Goal: Information Seeking & Learning: Learn about a topic

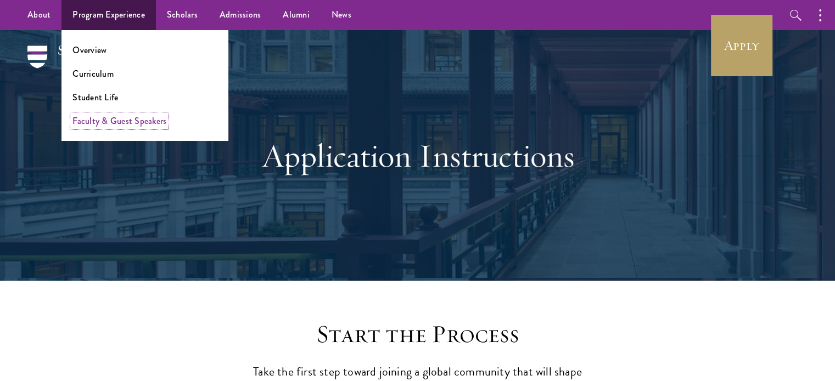
click at [112, 125] on link "Faculty & Guest Speakers" at bounding box center [119, 121] width 94 height 13
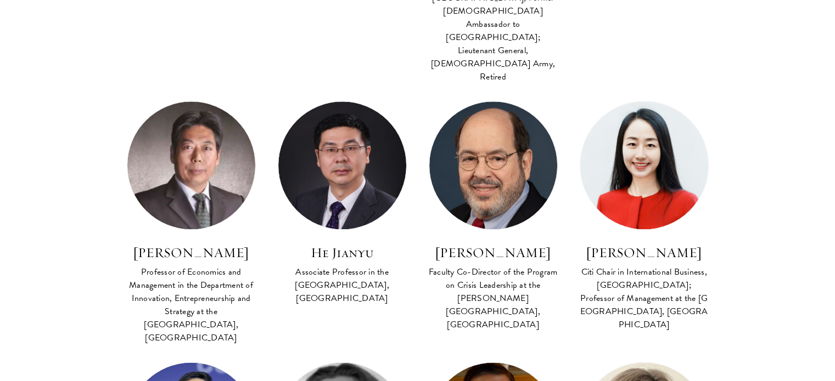
scroll to position [1302, 0]
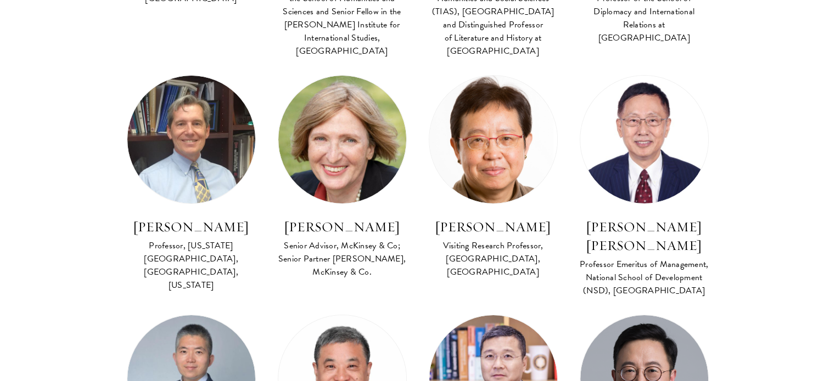
scroll to position [3913, 0]
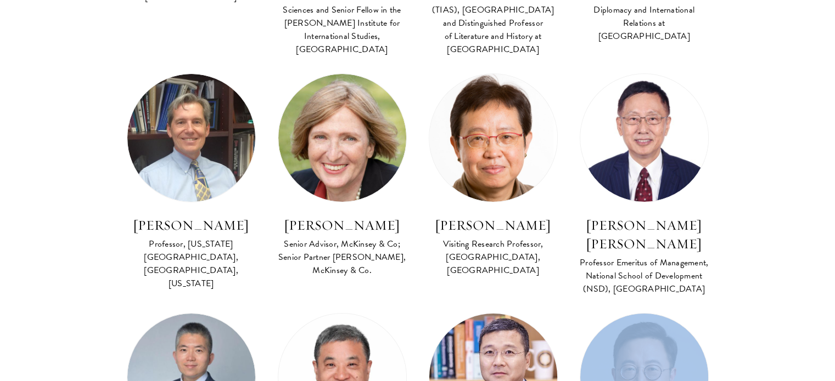
drag, startPoint x: 520, startPoint y: 294, endPoint x: 439, endPoint y: 186, distance: 135.2
copy main "[PERSON_NAME] Professor, [PERSON_NAME] School of the Environment, [GEOGRAPHIC_D…"
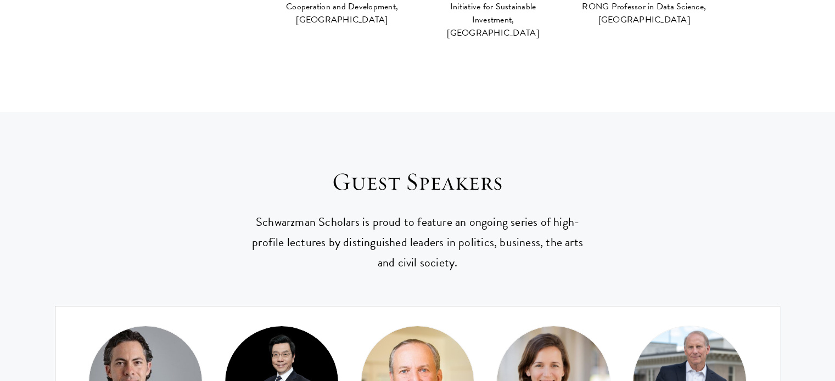
scroll to position [269, 0]
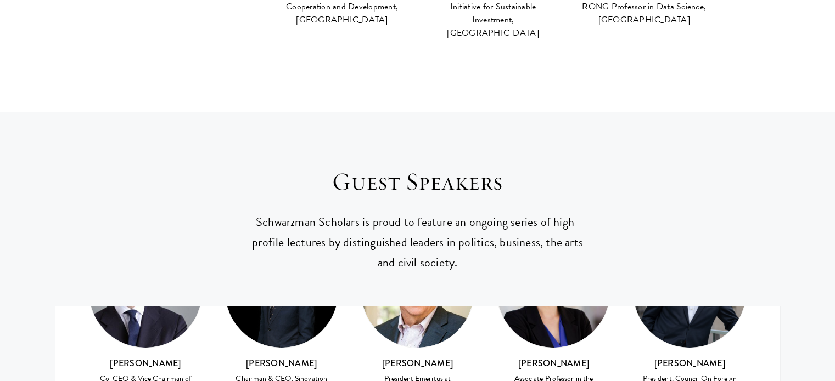
drag, startPoint x: 483, startPoint y: 289, endPoint x: 396, endPoint y: 274, distance: 88.4
click at [396, 274] on div "[PERSON_NAME] 66th United States Secretary Of State [PERSON_NAME] Economist & B…" at bounding box center [417, 339] width 724 height 602
copy div "[PERSON_NAME] Co-Founder & CEO, SOHO [GEOGRAPHIC_DATA]"
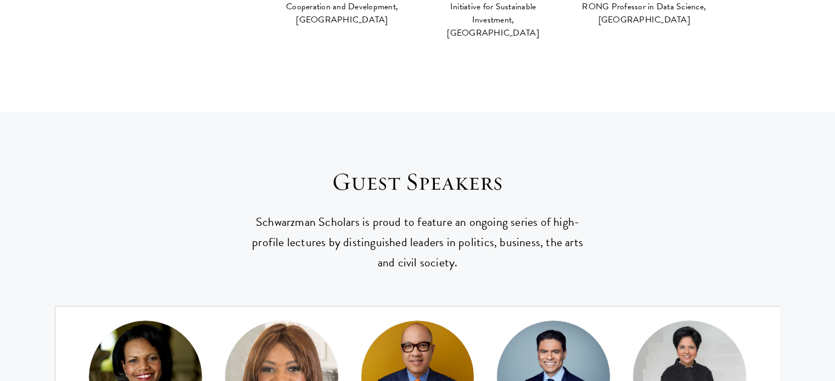
drag, startPoint x: 779, startPoint y: 131, endPoint x: 779, endPoint y: 115, distance: 16.5
drag, startPoint x: 779, startPoint y: 115, endPoint x: 782, endPoint y: 100, distance: 14.6
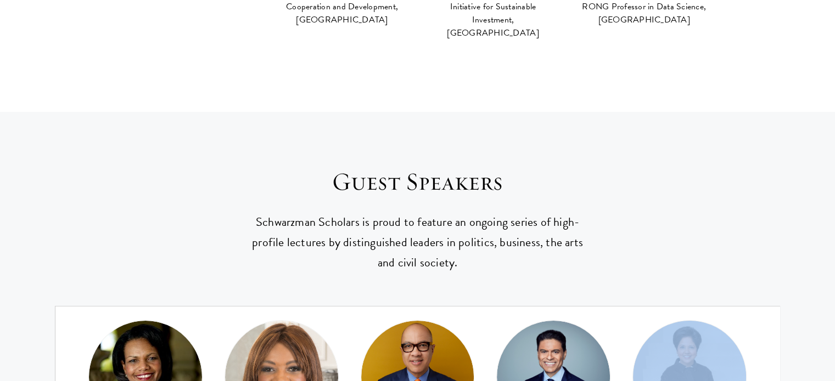
drag, startPoint x: 782, startPoint y: 100, endPoint x: 770, endPoint y: 203, distance: 103.3
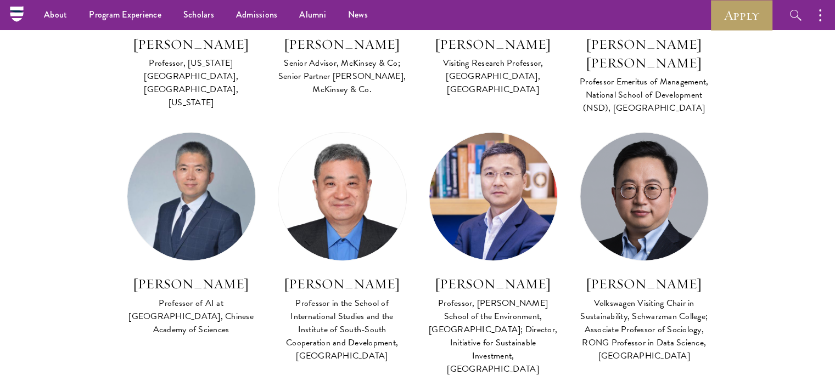
scroll to position [1444, 0]
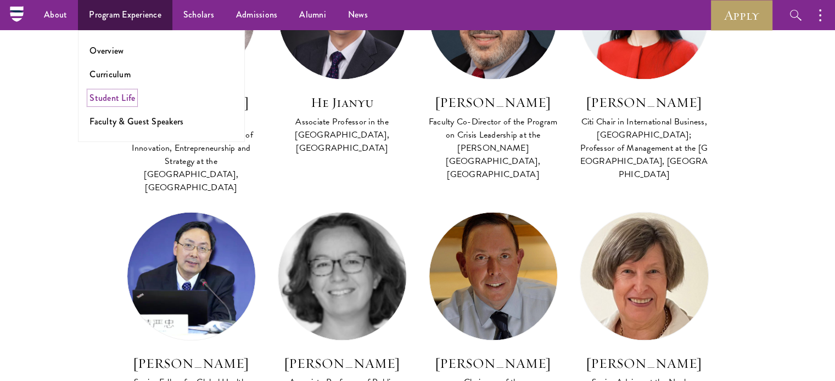
click at [127, 103] on link "Student Life" at bounding box center [112, 98] width 46 height 13
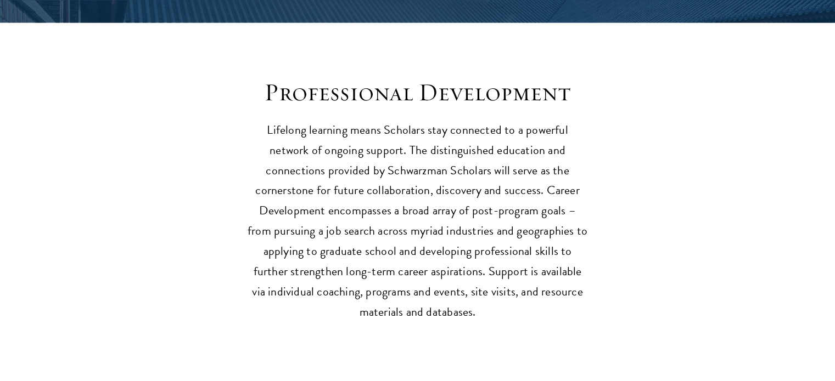
scroll to position [1551, 0]
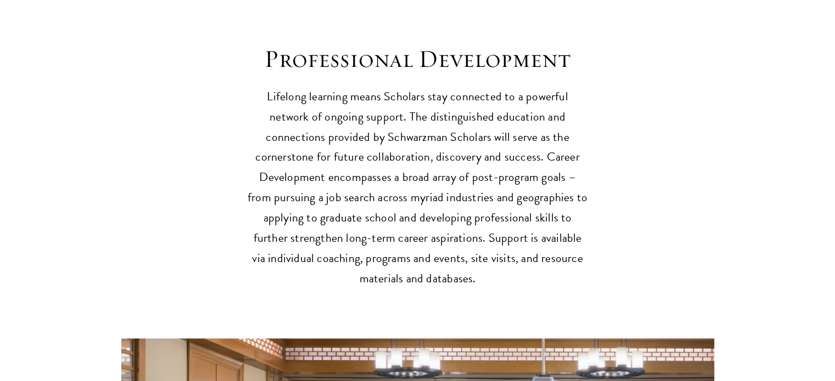
click at [764, 202] on section "Professional Development Lifelong learning means Scholars stay connected to a p…" at bounding box center [417, 339] width 835 height 591
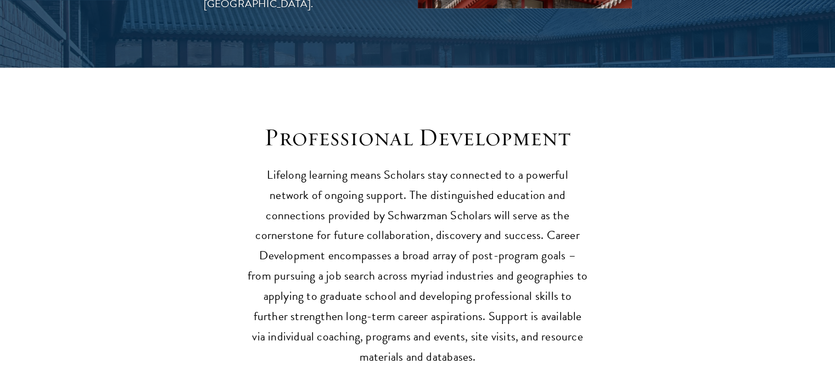
scroll to position [1473, 0]
